Goal: Task Accomplishment & Management: Use online tool/utility

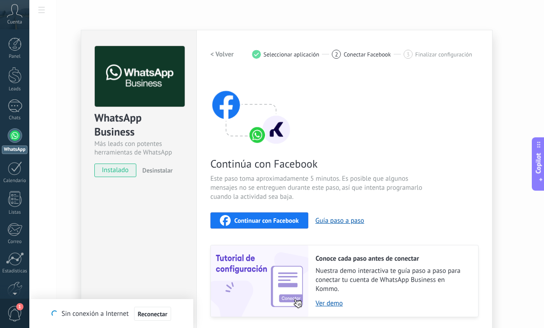
click at [268, 220] on span "Continuar con Facebook" at bounding box center [267, 220] width 65 height 6
click at [501, 189] on div "WhatsApp Business Más leads con potentes herramientas de WhatsApp instalado Des…" at bounding box center [286, 164] width 515 height 328
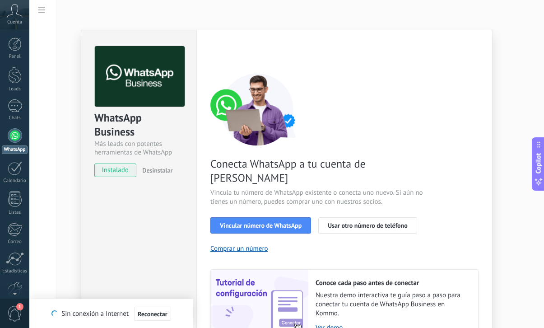
click at [499, 65] on div "WhatsApp Business Más leads con potentes herramientas de WhatsApp instalado Des…" at bounding box center [286, 164] width 515 height 328
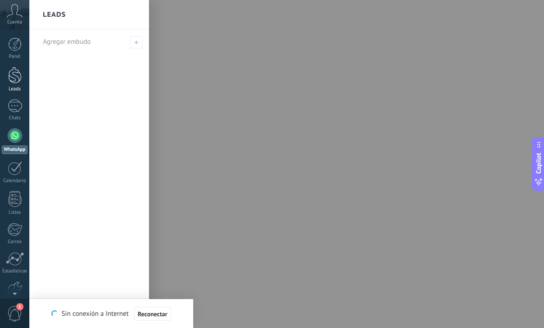
click at [17, 87] on div "Leads" at bounding box center [15, 89] width 26 height 6
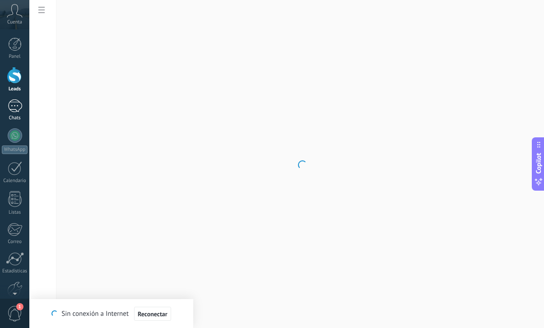
click at [16, 112] on div "1" at bounding box center [15, 105] width 14 height 13
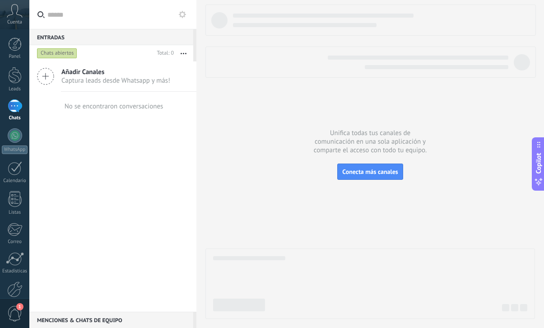
click at [114, 79] on span "Captura leads desde Whatsapp y más!" at bounding box center [115, 80] width 109 height 9
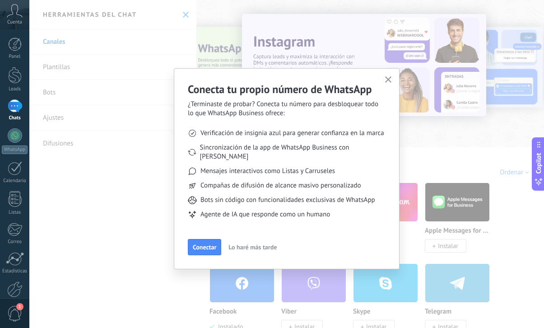
click at [390, 81] on icon "button" at bounding box center [388, 79] width 7 height 7
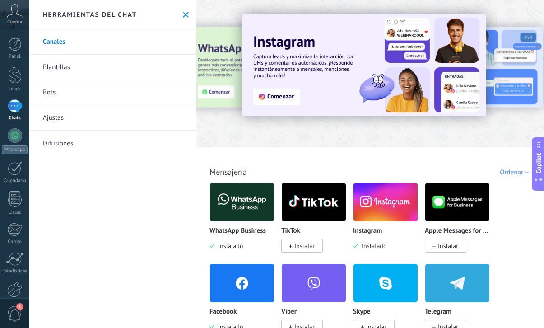
click at [236, 288] on img at bounding box center [242, 283] width 64 height 44
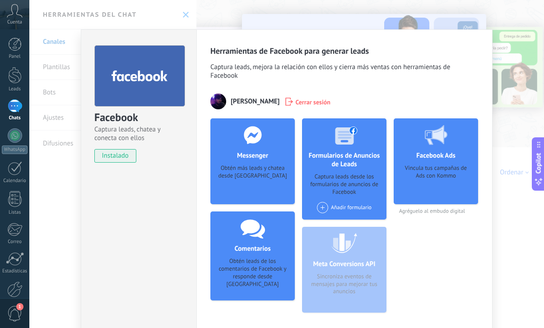
click at [330, 213] on div "Añadir formulario" at bounding box center [344, 207] width 55 height 11
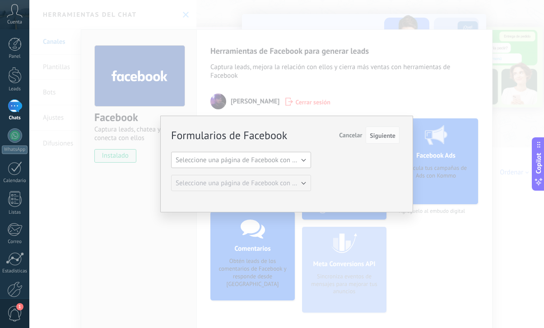
click at [291, 162] on span "Seleccione una página de Facebook con formas" at bounding box center [244, 160] width 136 height 9
click at [286, 163] on span "Seleccione una página de Facebook con formas" at bounding box center [237, 160] width 142 height 9
click at [286, 163] on span "Seleccione una página de Facebook con formas" at bounding box center [244, 160] width 136 height 9
click at [286, 163] on span "Seleccione una página de Facebook con formas" at bounding box center [237, 160] width 142 height 9
click at [286, 163] on span "Seleccione una página de Facebook con formas" at bounding box center [244, 160] width 136 height 9
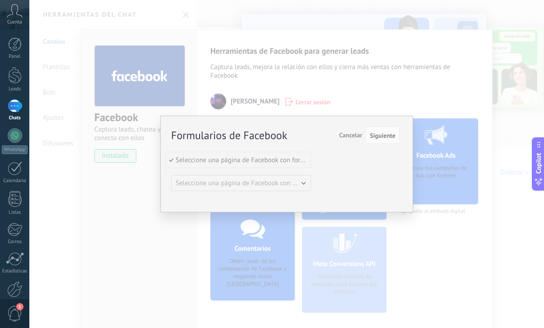
click at [310, 161] on li "Seleccione una página de Facebook con formas" at bounding box center [238, 159] width 145 height 15
click at [305, 159] on span "Seleccione una página de Facebook con formas" at bounding box center [244, 160] width 136 height 9
click at [305, 159] on span "Seleccione una página de Facebook con formas" at bounding box center [237, 160] width 142 height 9
click at [352, 138] on span "Cancelar" at bounding box center [350, 135] width 23 height 8
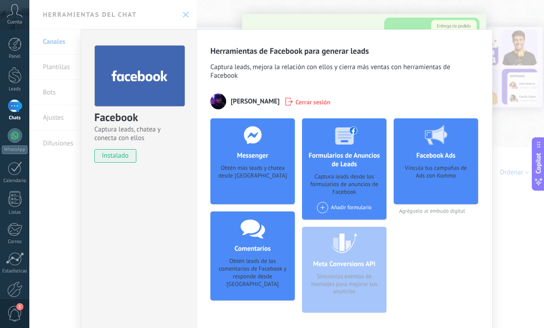
click at [296, 100] on span "Cerrar sesión" at bounding box center [313, 101] width 35 height 9
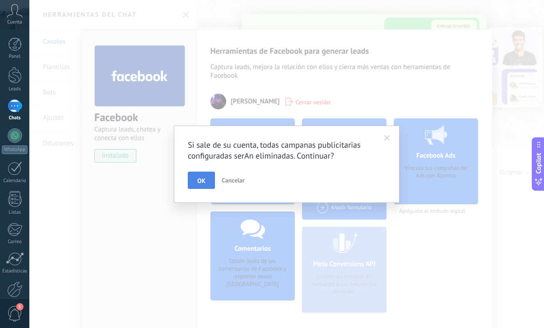
click at [206, 180] on button "OK" at bounding box center [201, 180] width 27 height 17
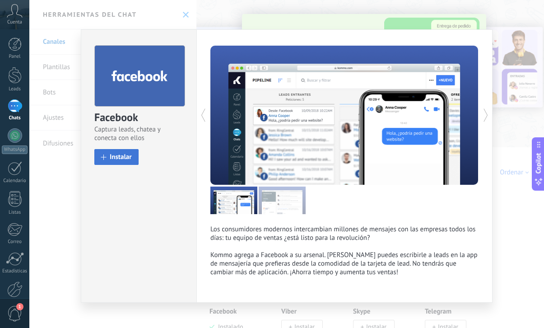
click at [122, 157] on span "Instalar" at bounding box center [121, 157] width 22 height 7
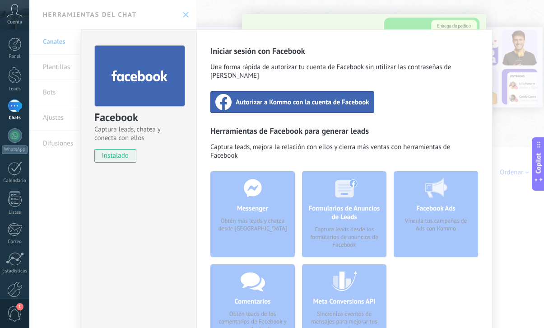
click at [325, 98] on span "Autorizar a Kommo con la cuenta de Facebook" at bounding box center [303, 102] width 134 height 9
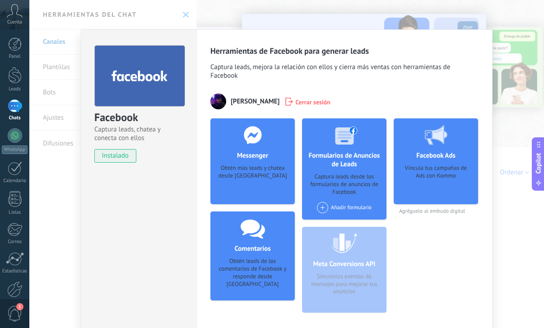
click at [337, 211] on div "Añadir formulario" at bounding box center [344, 207] width 55 height 11
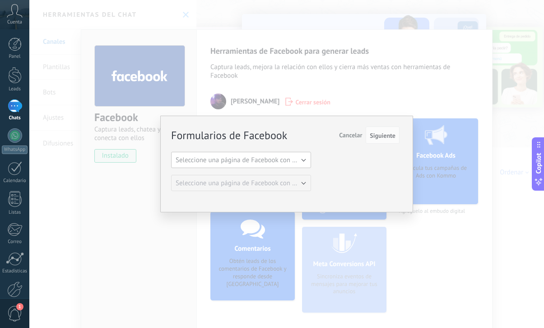
click at [275, 161] on span "Seleccione una página de Facebook con formas" at bounding box center [244, 160] width 136 height 9
click at [300, 162] on span "Seleccione una página de Facebook con formas" at bounding box center [237, 160] width 142 height 9
click at [347, 138] on span "Cancelar" at bounding box center [350, 135] width 23 height 8
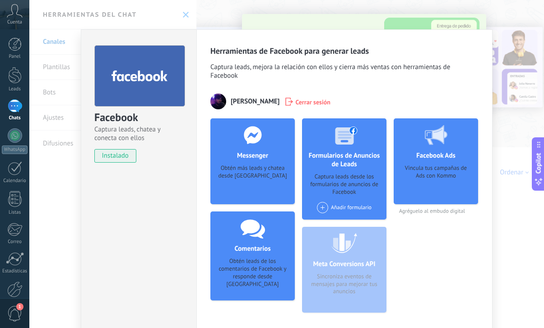
click at [348, 205] on div "Añadir formulario" at bounding box center [344, 207] width 55 height 11
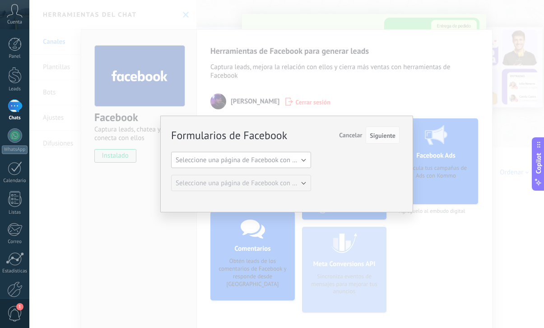
click at [301, 156] on span "Seleccione una página de Facebook con formas" at bounding box center [244, 160] width 136 height 9
click at [358, 130] on button "Cancelar" at bounding box center [351, 135] width 30 height 17
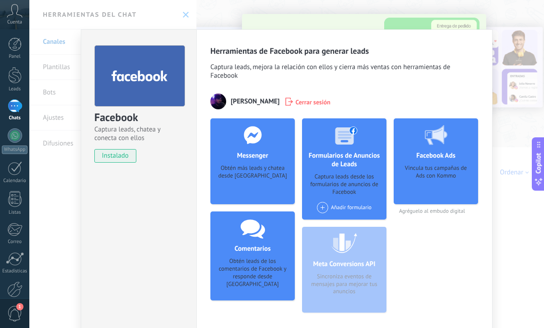
click at [502, 140] on div "Facebook Captura leads, chatea y conecta con ellos instalado Desinstalar Herram…" at bounding box center [286, 164] width 515 height 328
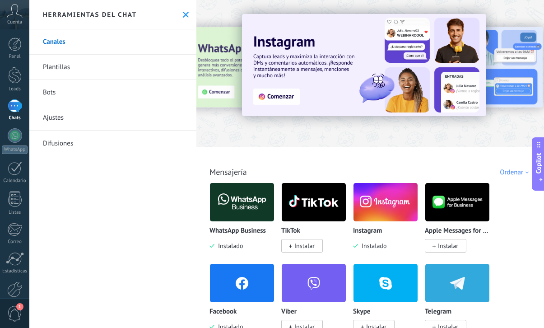
click at [242, 296] on img at bounding box center [242, 283] width 64 height 44
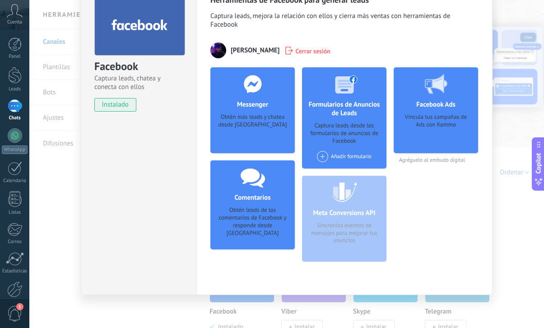
scroll to position [52, 0]
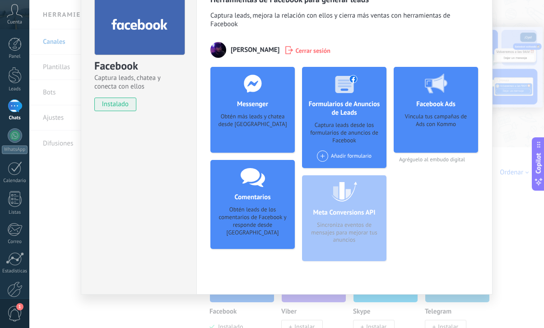
click at [444, 127] on div "Vincula tus campañas de Ads con Kommo" at bounding box center [436, 130] width 70 height 34
click at [452, 197] on div "Facebook Ads Vincula tus campañas de Ads con Kommo Agréguelo al embudo digital" at bounding box center [436, 168] width 84 height 202
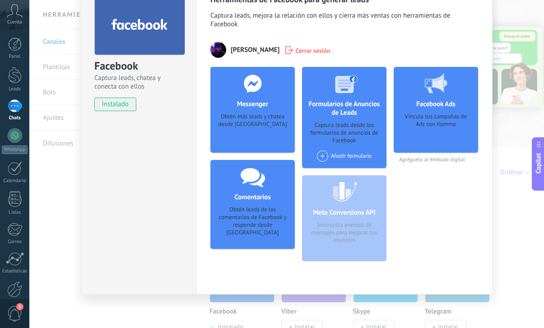
click at [508, 131] on div "Facebook Captura leads, chatea y conecta con ellos instalado Desinstalar Herram…" at bounding box center [286, 164] width 515 height 328
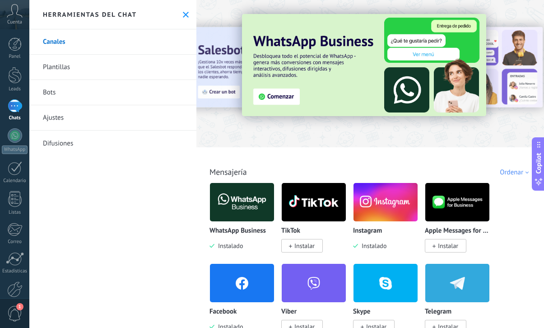
click at [235, 216] on img at bounding box center [242, 202] width 64 height 44
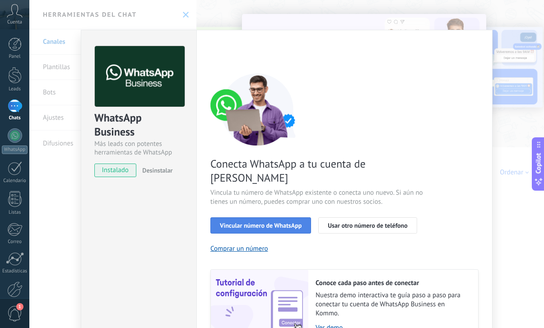
click at [271, 217] on button "Vincular número de WhatsApp" at bounding box center [261, 225] width 101 height 16
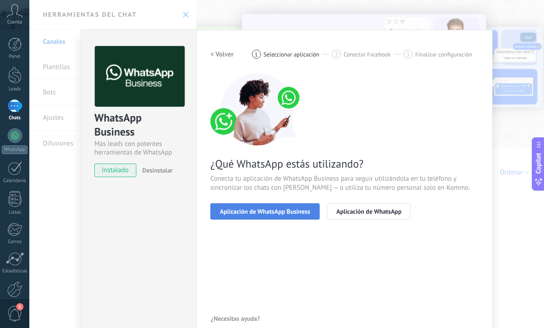
click at [282, 213] on span "Aplicación de WhatsApp Business" at bounding box center [265, 211] width 90 height 6
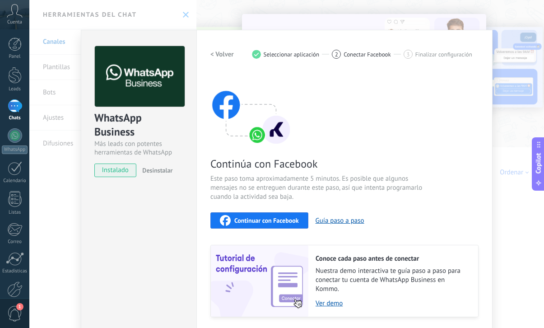
click at [271, 224] on span "Continuar con Facebook" at bounding box center [267, 220] width 65 height 6
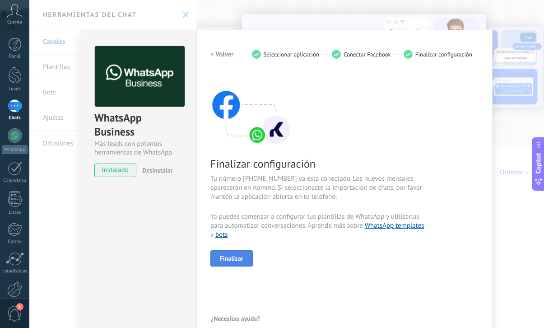
click at [236, 261] on span "Finalizar" at bounding box center [231, 258] width 23 height 6
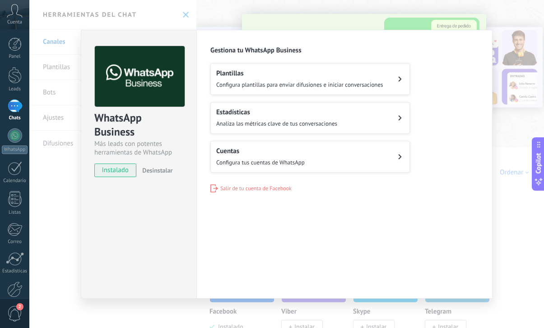
click at [277, 84] on span "Configura plantillas para enviar difusiones e iniciar conversaciones" at bounding box center [299, 85] width 167 height 8
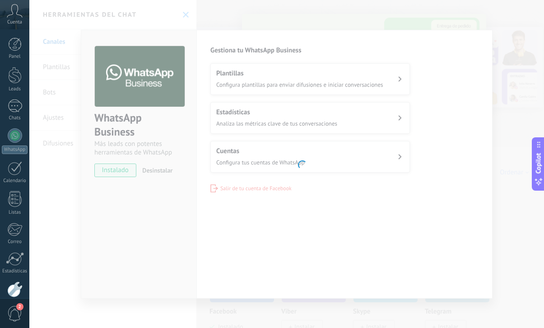
scroll to position [48, 0]
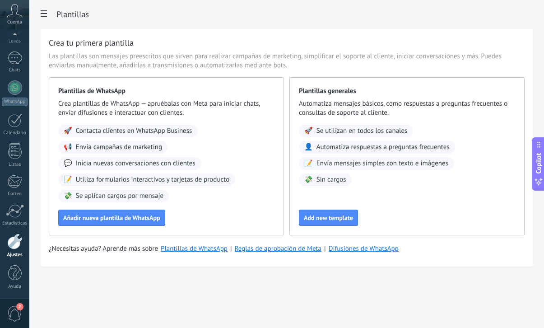
click at [294, 48] on div "Crea tu primera plantilla Las plantillas son mensajes preescritos que sirven pa…" at bounding box center [287, 148] width 493 height 238
click at [113, 221] on span "Añadir nueva plantilla de WhatsApp" at bounding box center [111, 218] width 97 height 6
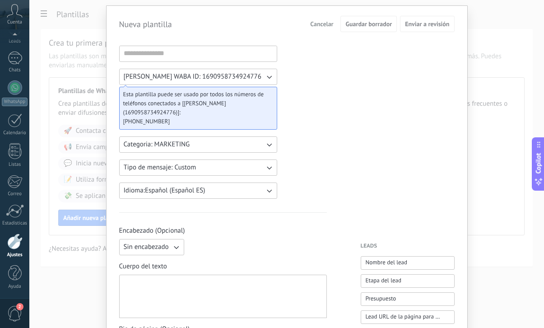
scroll to position [34, 0]
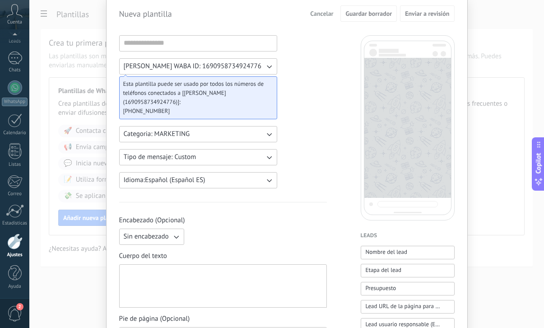
click at [230, 158] on button "Tipo de mensaje: Custom" at bounding box center [198, 157] width 158 height 16
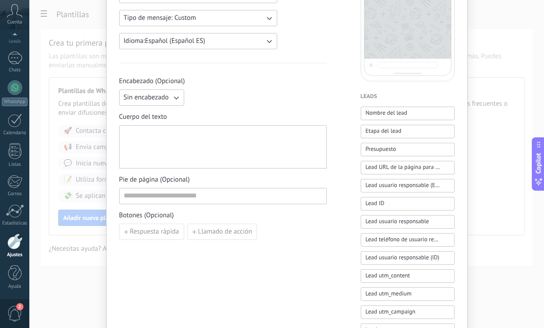
scroll to position [174, 0]
click at [414, 114] on button "Nombre del lead" at bounding box center [408, 113] width 94 height 14
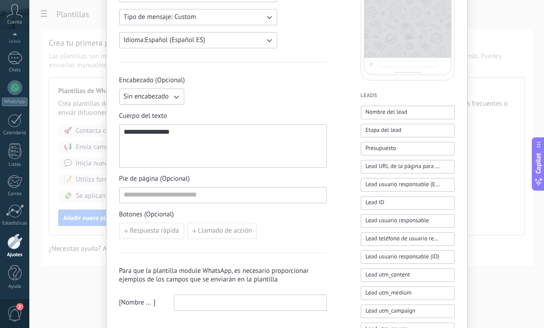
click at [206, 137] on div "**********" at bounding box center [223, 146] width 199 height 36
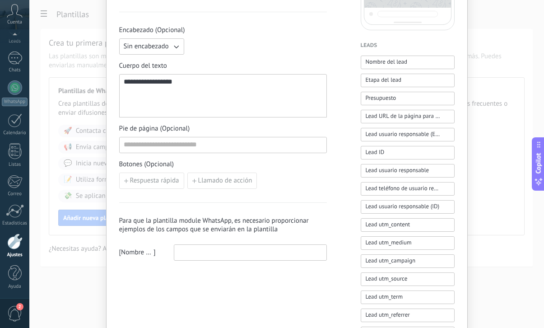
scroll to position [226, 0]
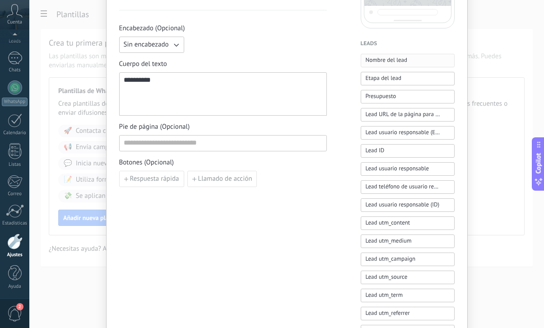
click at [383, 62] on span "Nombre del lead" at bounding box center [387, 60] width 42 height 9
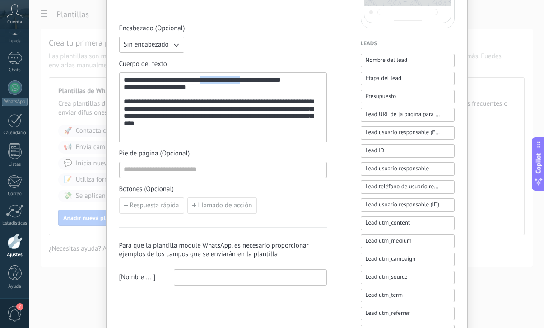
drag, startPoint x: 201, startPoint y: 80, endPoint x: 239, endPoint y: 81, distance: 38.4
click at [239, 81] on div "**********" at bounding box center [223, 107] width 199 height 62
click at [245, 82] on div "**********" at bounding box center [223, 107] width 199 height 62
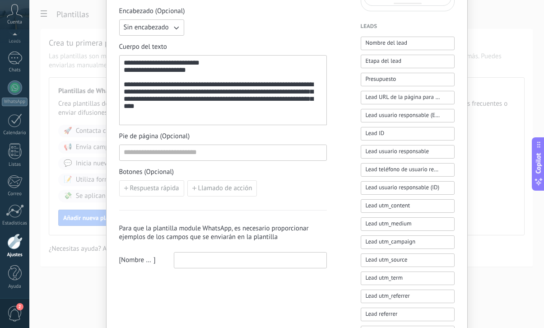
scroll to position [245, 0]
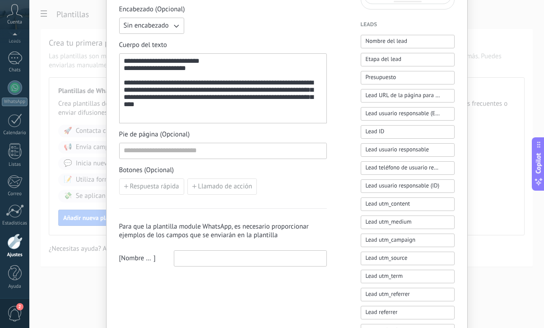
click at [178, 116] on div "**********" at bounding box center [223, 88] width 199 height 62
click at [197, 157] on input at bounding box center [223, 150] width 207 height 14
type input "*"
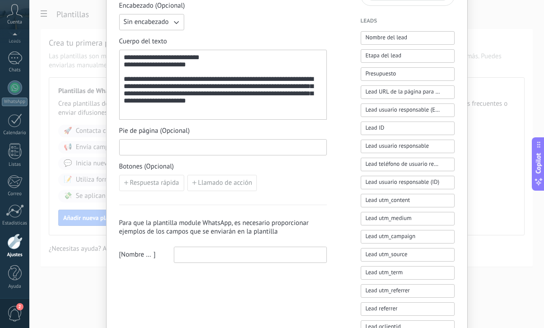
scroll to position [249, 0]
click at [167, 183] on span "Respuesta rápida" at bounding box center [154, 182] width 49 height 6
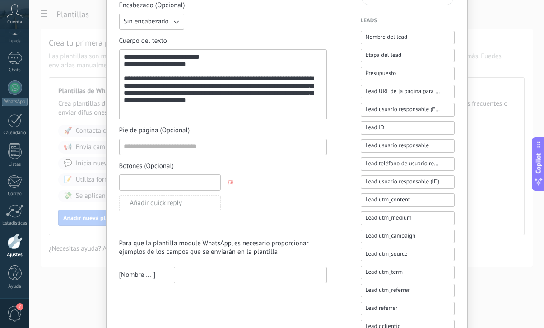
click at [185, 183] on input at bounding box center [170, 182] width 101 height 14
type input "*"
click at [233, 184] on span "button" at bounding box center [232, 182] width 6 height 5
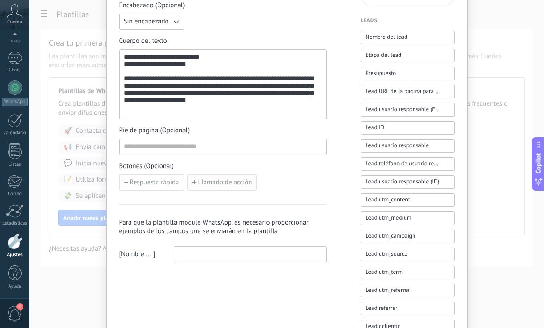
click at [229, 182] on span "Llamado de acción" at bounding box center [225, 182] width 54 height 6
